Goal: Transaction & Acquisition: Purchase product/service

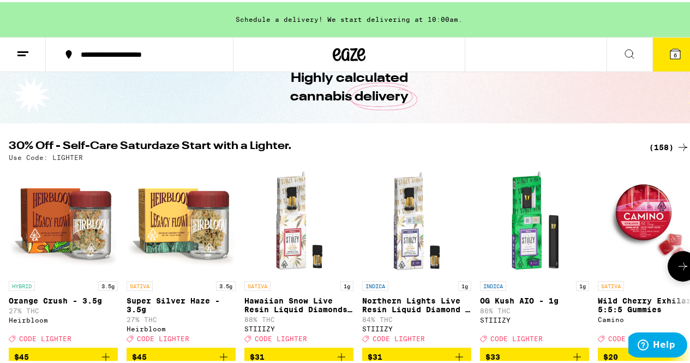
click at [677, 267] on icon at bounding box center [683, 264] width 13 height 13
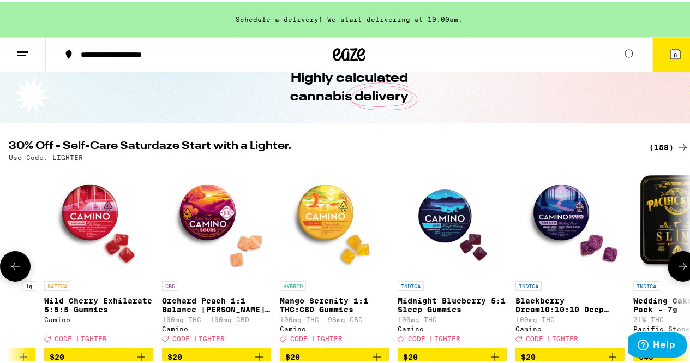
scroll to position [109, 0]
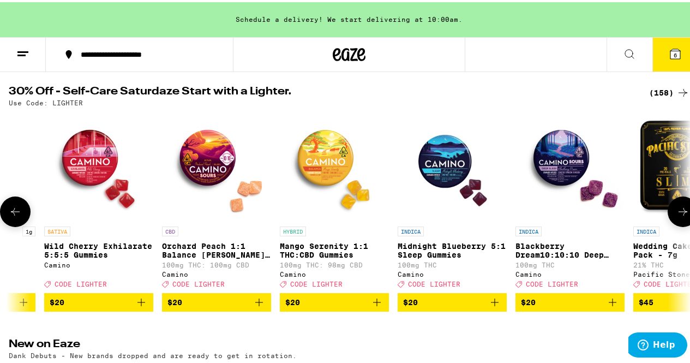
click at [668, 217] on button at bounding box center [683, 209] width 31 height 31
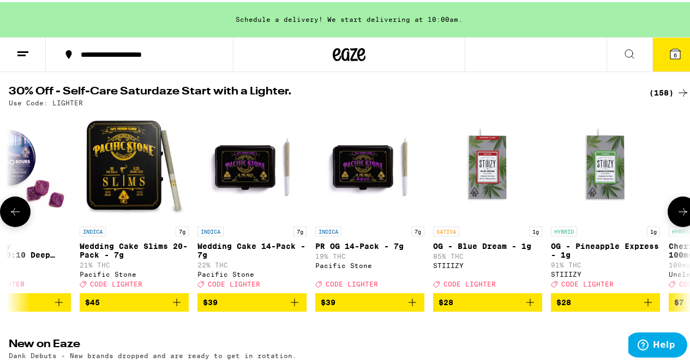
click at [677, 216] on icon at bounding box center [683, 209] width 13 height 13
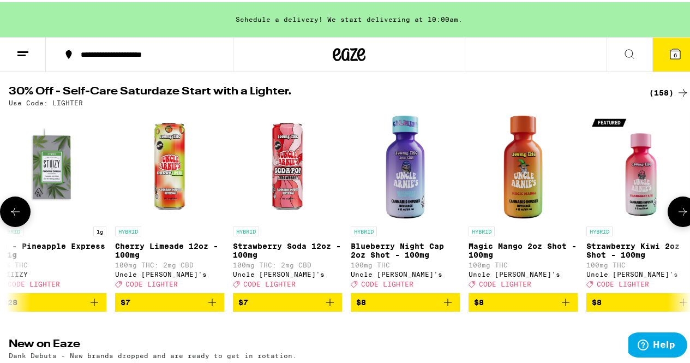
click at [677, 216] on icon at bounding box center [683, 209] width 13 height 13
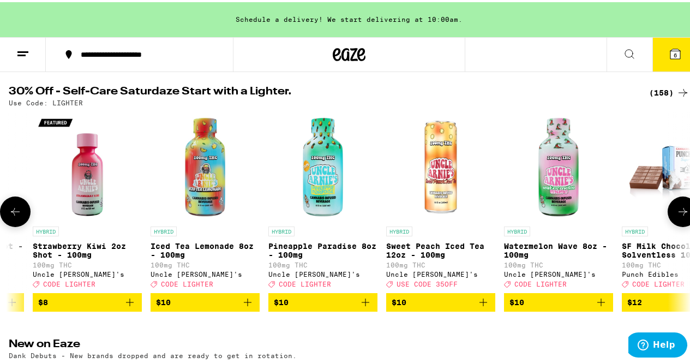
click at [677, 216] on icon at bounding box center [683, 209] width 13 height 13
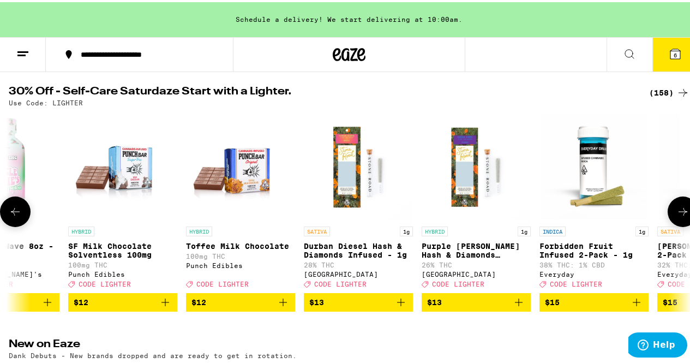
click at [677, 216] on icon at bounding box center [683, 209] width 13 height 13
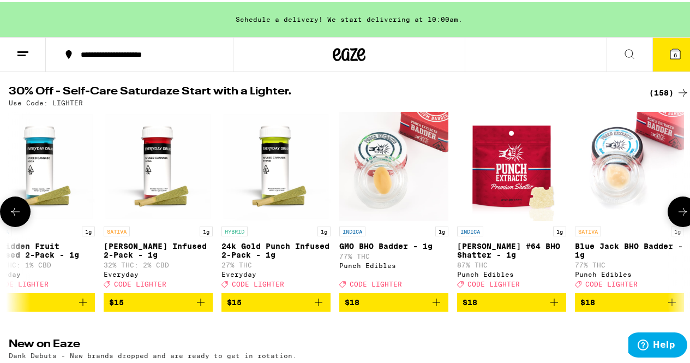
click at [677, 216] on icon at bounding box center [683, 209] width 13 height 13
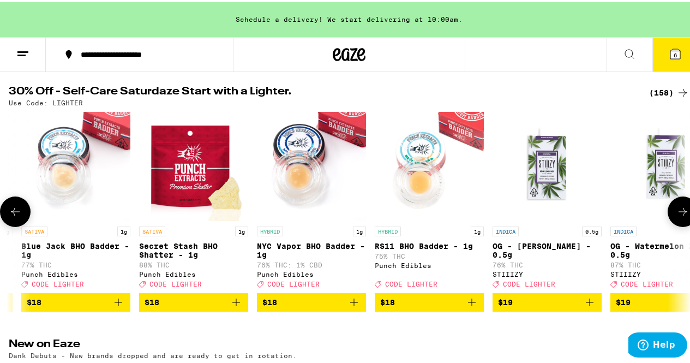
click at [677, 216] on icon at bounding box center [683, 209] width 13 height 13
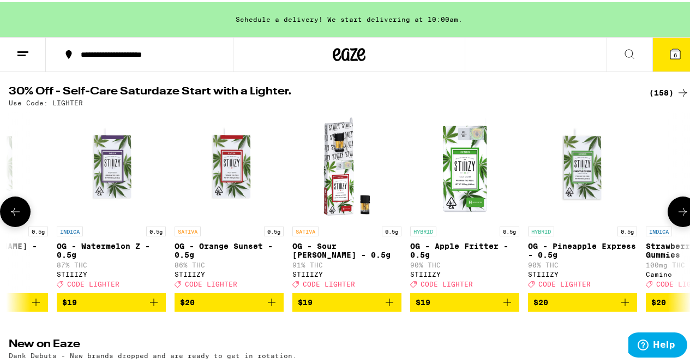
click at [677, 216] on icon at bounding box center [683, 209] width 13 height 13
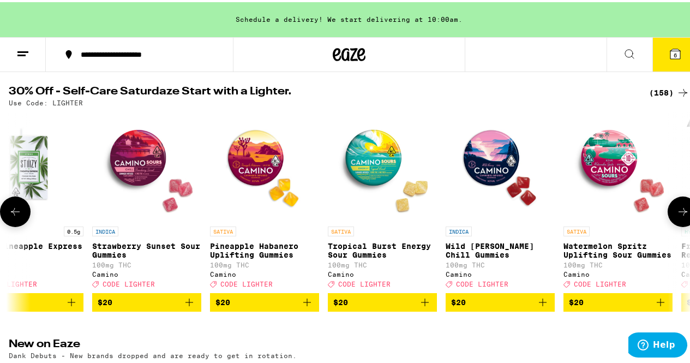
click at [677, 216] on icon at bounding box center [683, 209] width 13 height 13
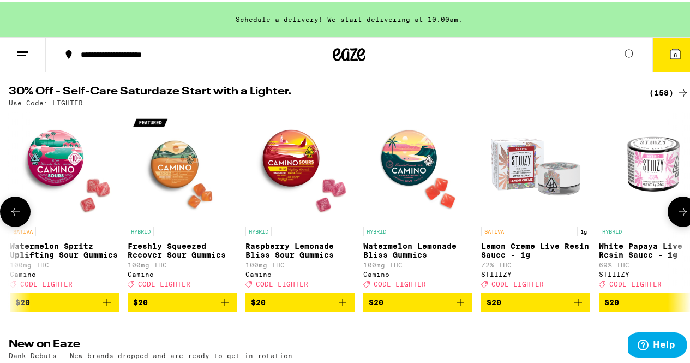
click at [677, 216] on icon at bounding box center [683, 209] width 13 height 13
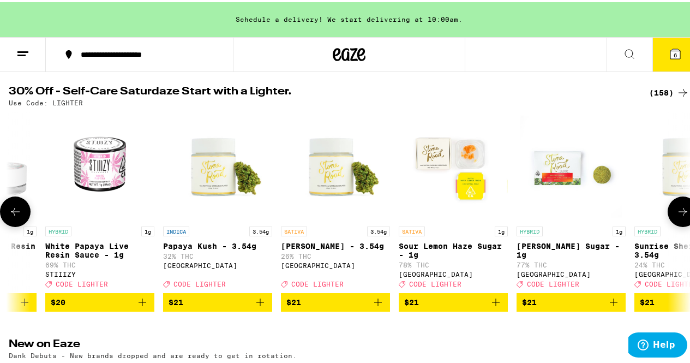
click at [677, 216] on icon at bounding box center [683, 209] width 13 height 13
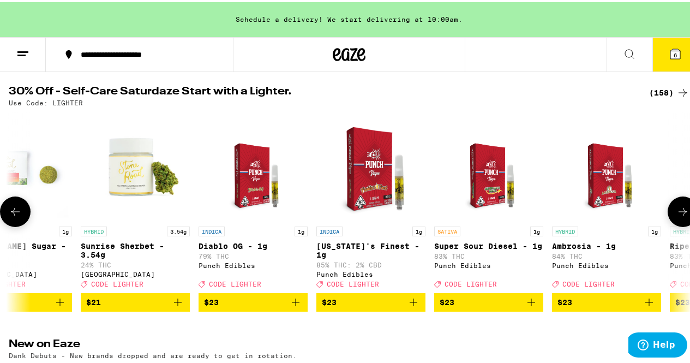
click at [677, 216] on icon at bounding box center [683, 209] width 13 height 13
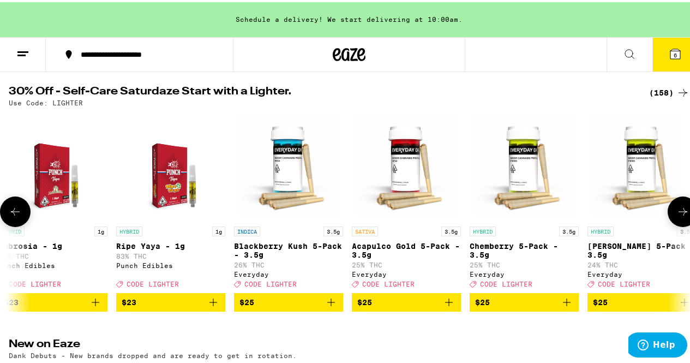
click at [677, 216] on icon at bounding box center [683, 209] width 13 height 13
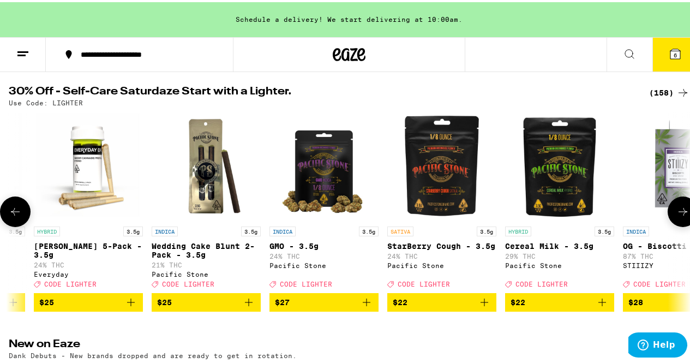
click at [677, 216] on icon at bounding box center [683, 209] width 13 height 13
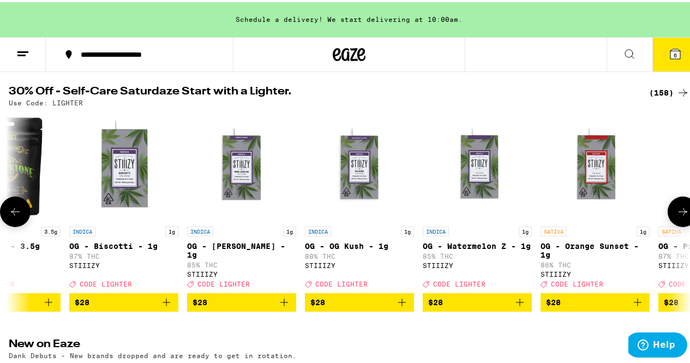
click at [677, 216] on icon at bounding box center [683, 209] width 13 height 13
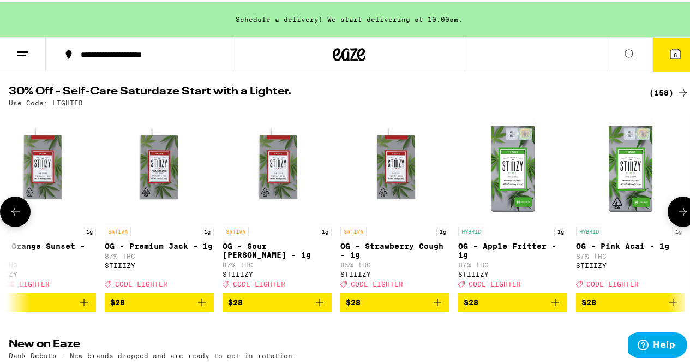
click at [677, 216] on icon at bounding box center [683, 209] width 13 height 13
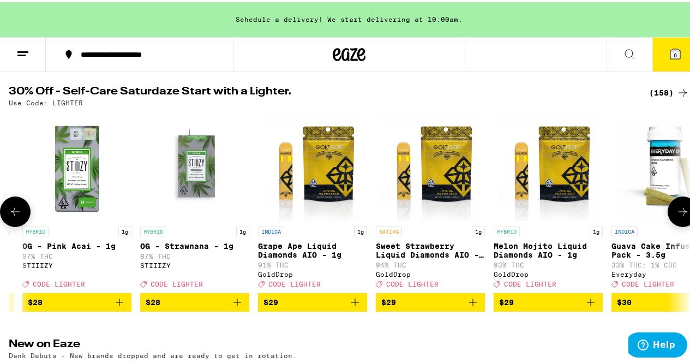
click at [677, 216] on icon at bounding box center [683, 209] width 13 height 13
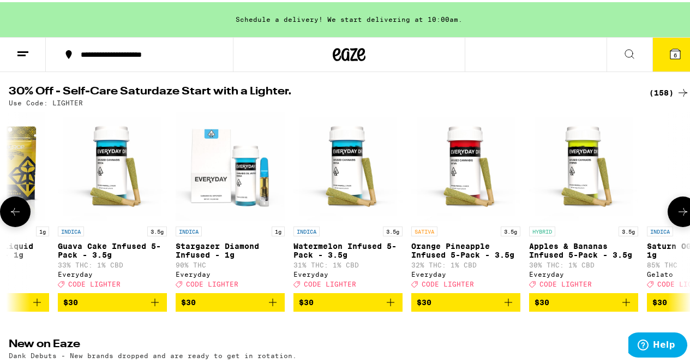
click at [677, 216] on icon at bounding box center [683, 209] width 13 height 13
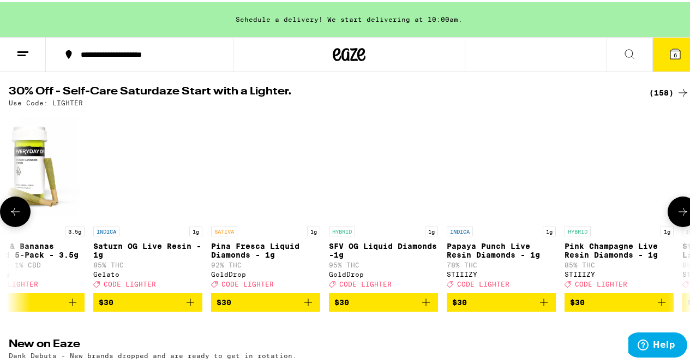
click at [677, 216] on icon at bounding box center [683, 209] width 13 height 13
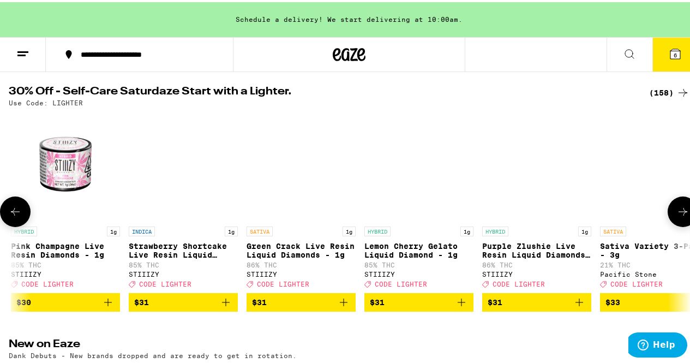
click at [677, 216] on icon at bounding box center [683, 209] width 13 height 13
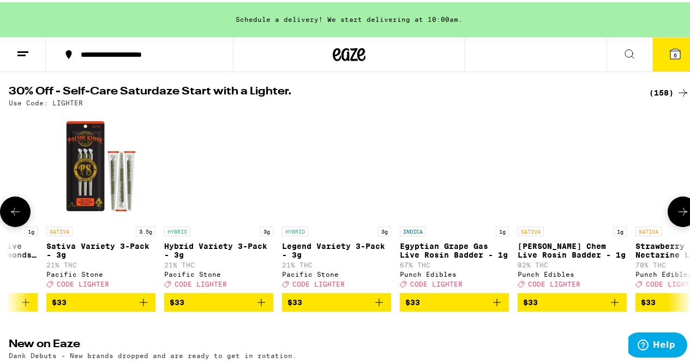
click at [677, 216] on icon at bounding box center [683, 209] width 13 height 13
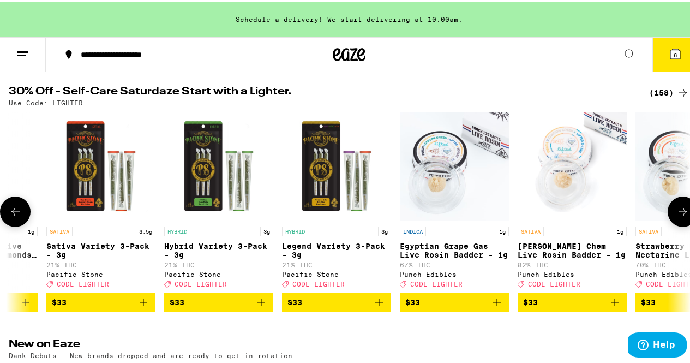
scroll to position [0, 12187]
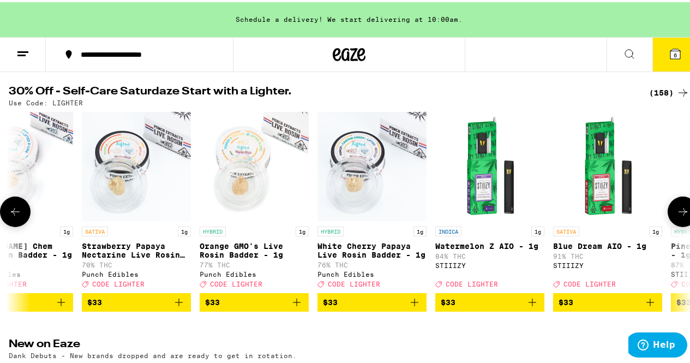
click at [678, 215] on icon at bounding box center [683, 209] width 13 height 13
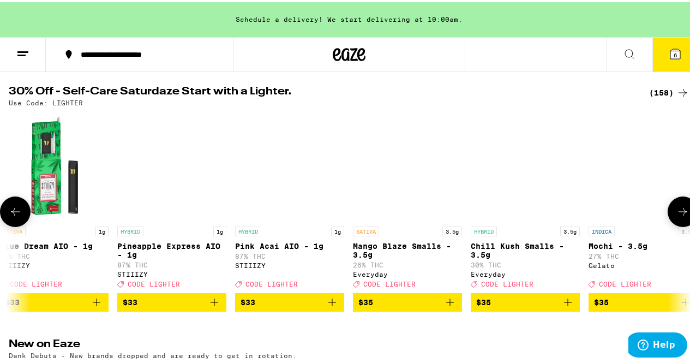
click at [681, 215] on icon at bounding box center [683, 209] width 13 height 13
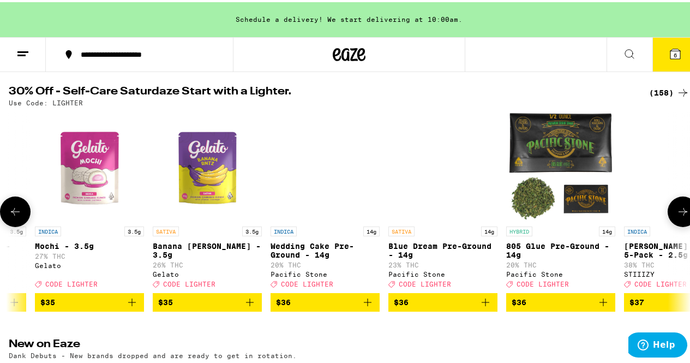
click at [677, 216] on icon at bounding box center [683, 209] width 13 height 13
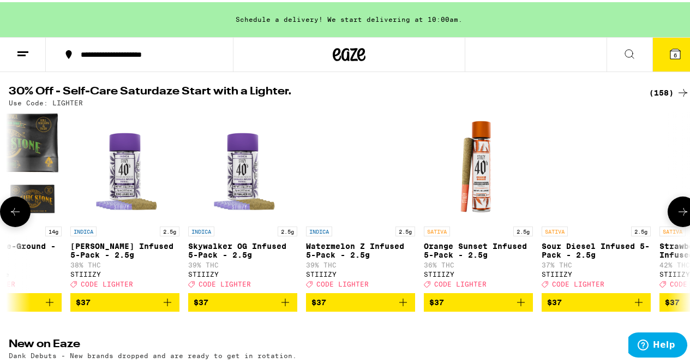
click at [677, 216] on icon at bounding box center [683, 209] width 13 height 13
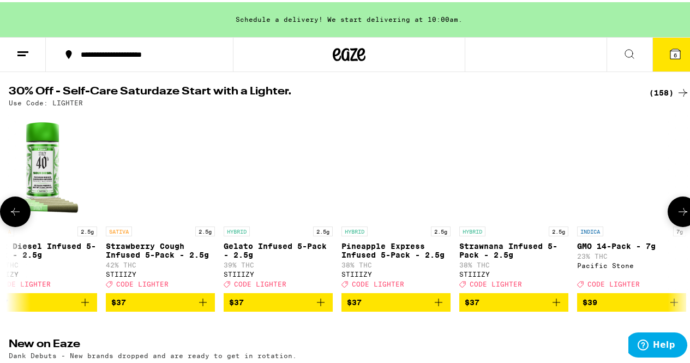
click at [677, 216] on icon at bounding box center [683, 209] width 13 height 13
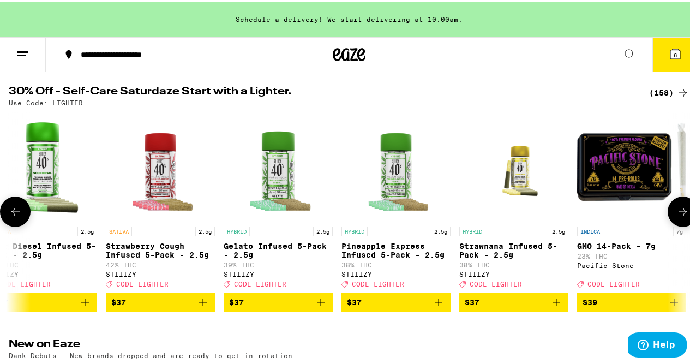
scroll to position [0, 14957]
